Goal: Task Accomplishment & Management: Use online tool/utility

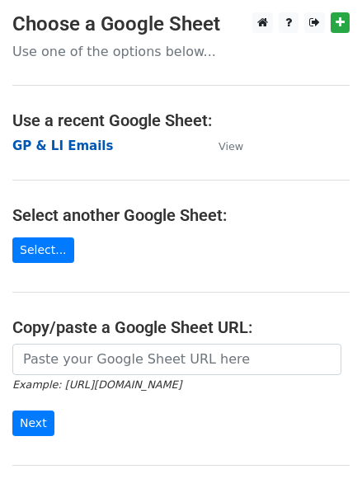
click at [73, 147] on strong "GP & LI Emails" at bounding box center [62, 146] width 101 height 15
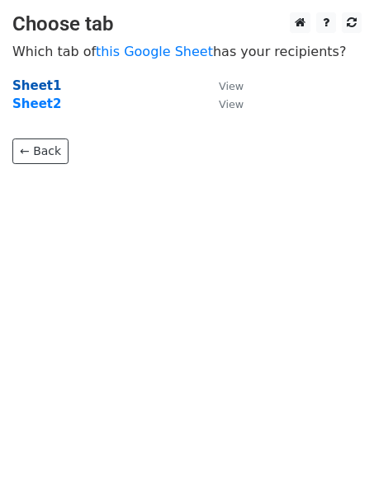
click at [42, 86] on strong "Sheet1" at bounding box center [36, 85] width 49 height 15
